Goal: Task Accomplishment & Management: Use online tool/utility

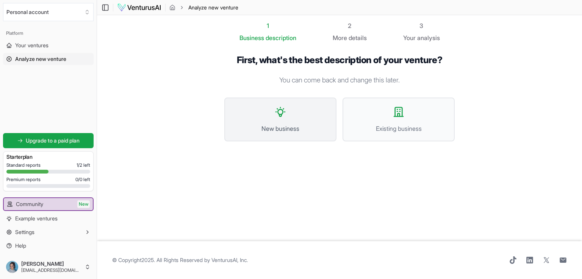
click at [313, 129] on span "New business" at bounding box center [279, 128] width 95 height 9
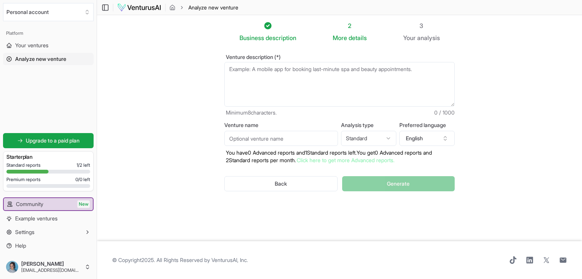
click at [303, 93] on textarea "Venture description (*)" at bounding box center [339, 84] width 230 height 45
click at [307, 76] on textarea "Venture description (*)" at bounding box center [339, 84] width 230 height 45
paste textarea "Conny Empowering independence. Reducing overwhelm. [MEDICAL_DATA] Focus [MEDICA…"
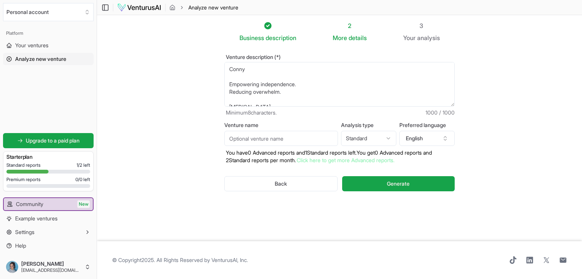
scroll to position [587, 0]
type textarea "Conny Empowering independence. Reducing overwhelm. [MEDICAL_DATA] Focus [MEDICA…"
click at [326, 141] on input "Venture name" at bounding box center [281, 138] width 114 height 15
type input "С"
type input "Cony"
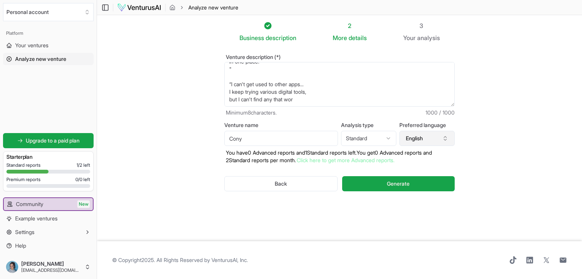
click at [430, 140] on button "English" at bounding box center [426, 138] width 55 height 15
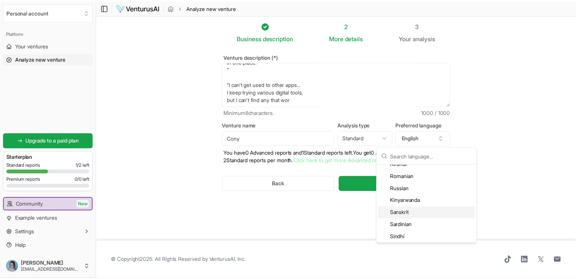
scroll to position [1590, 0]
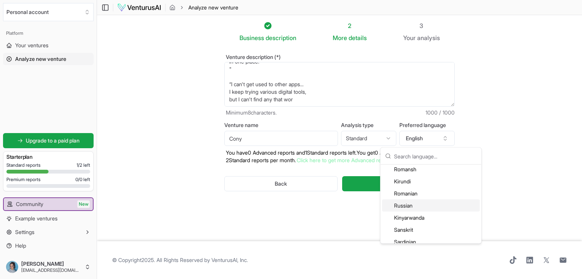
click at [427, 204] on div "Russian" at bounding box center [431, 206] width 98 height 12
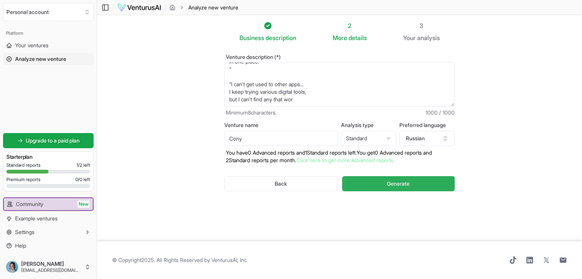
click at [394, 186] on span "Generate" at bounding box center [398, 184] width 23 height 8
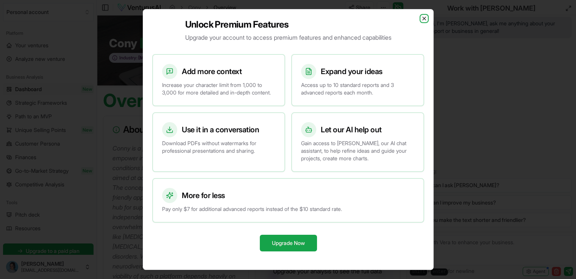
click at [424, 17] on icon "button" at bounding box center [423, 18] width 3 height 3
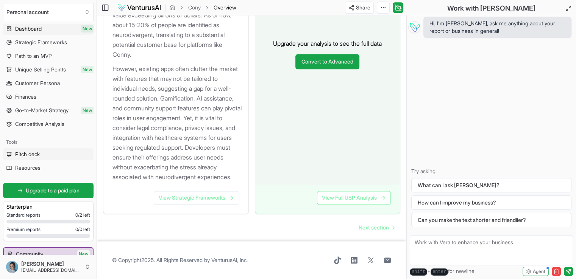
scroll to position [38, 0]
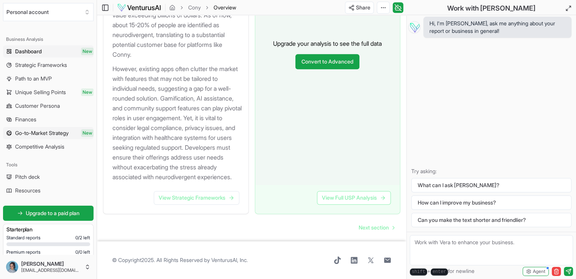
click at [63, 133] on span "Go-to-Market Strategy" at bounding box center [41, 133] width 53 height 8
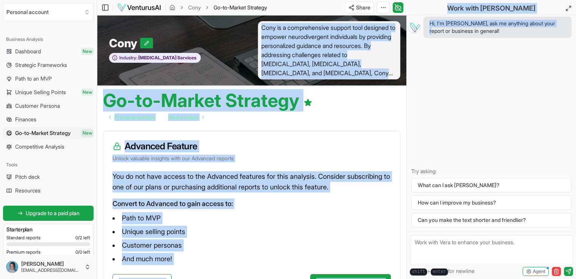
drag, startPoint x: 272, startPoint y: 31, endPoint x: 418, endPoint y: 87, distance: 156.4
click at [421, 89] on div "Personal account Platform Your ventures Analyze new venture Business Analysis D…" at bounding box center [288, 171] width 576 height 343
click at [365, 129] on div "Advanced Feature Unlock valuable insights with our Advanced reports You do not …" at bounding box center [251, 215] width 309 height 180
click at [42, 48] on link "Dashboard New" at bounding box center [48, 51] width 90 height 12
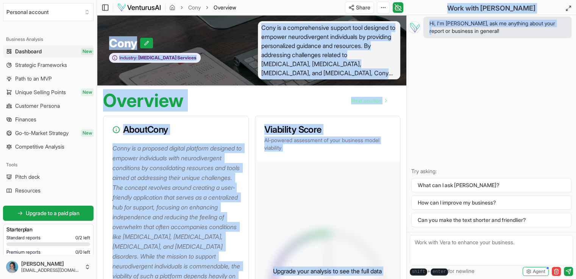
click at [227, 155] on p "Conny is a proposed digital platform designed to empower individuals with neuro…" at bounding box center [177, 241] width 130 height 197
click at [282, 97] on div "Overview Next section" at bounding box center [251, 98] width 309 height 24
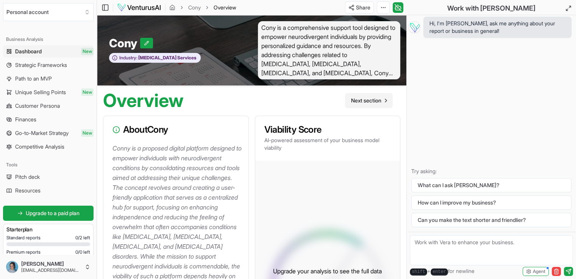
click at [382, 98] on link "Next section" at bounding box center [369, 100] width 48 height 15
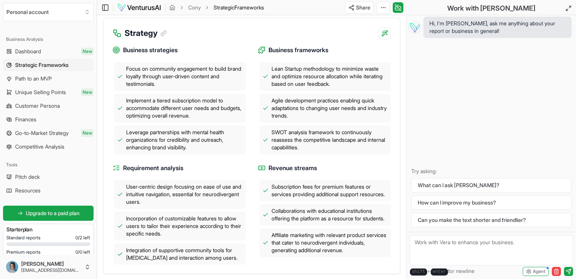
scroll to position [76, 0]
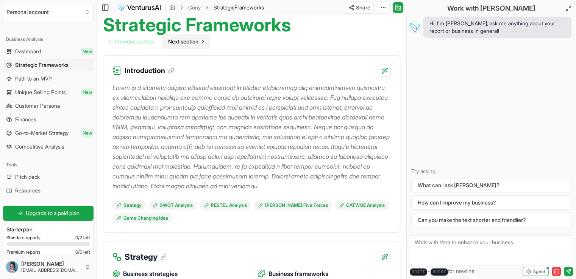
click at [198, 43] on span "Next section" at bounding box center [183, 42] width 30 height 8
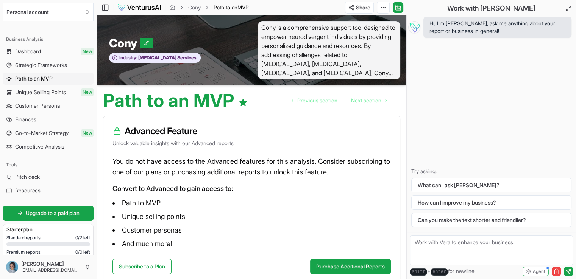
scroll to position [48, 0]
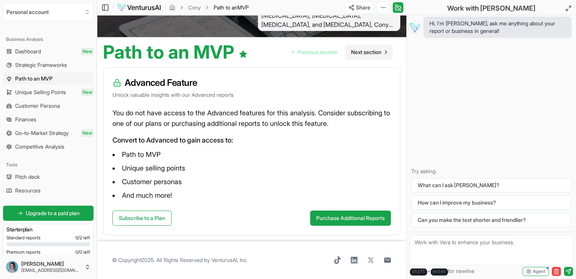
click at [382, 53] on link "Next section" at bounding box center [369, 52] width 48 height 15
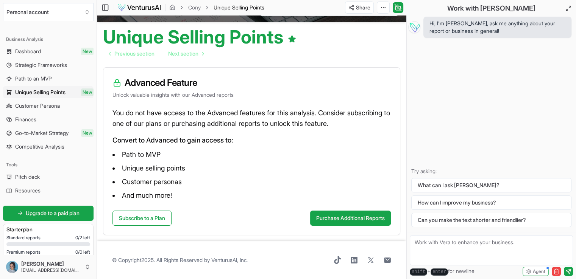
scroll to position [61, 0]
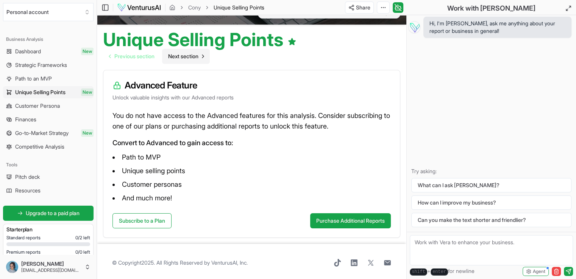
click at [191, 58] on span "Next section" at bounding box center [183, 57] width 30 height 8
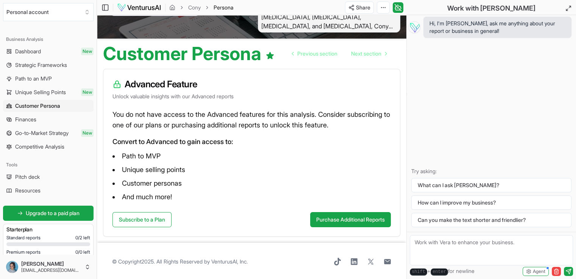
scroll to position [48, 0]
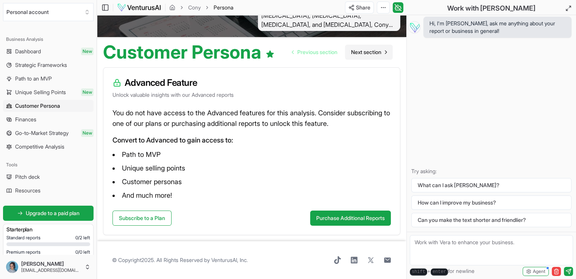
click at [369, 50] on span "Next section" at bounding box center [366, 52] width 30 height 8
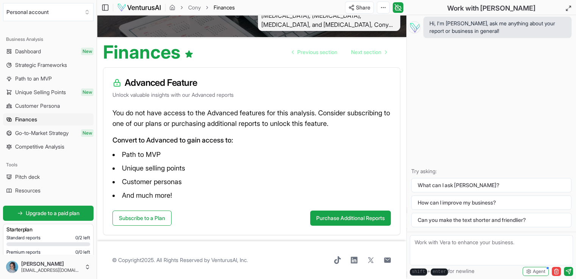
scroll to position [44, 0]
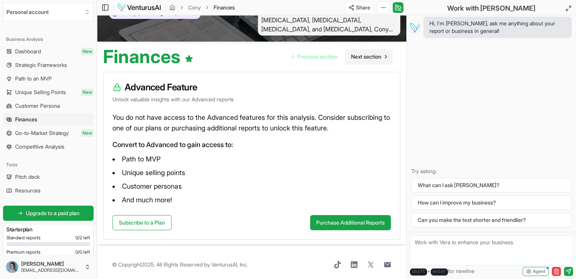
click at [366, 57] on span "Next section" at bounding box center [366, 57] width 30 height 8
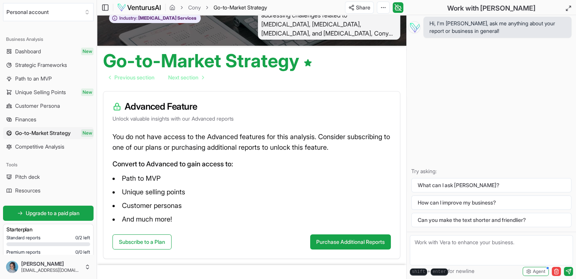
scroll to position [64, 0]
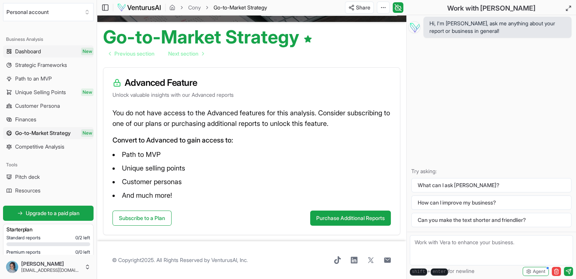
click at [42, 55] on link "Dashboard New" at bounding box center [48, 51] width 90 height 12
